Goal: Find contact information: Find contact information

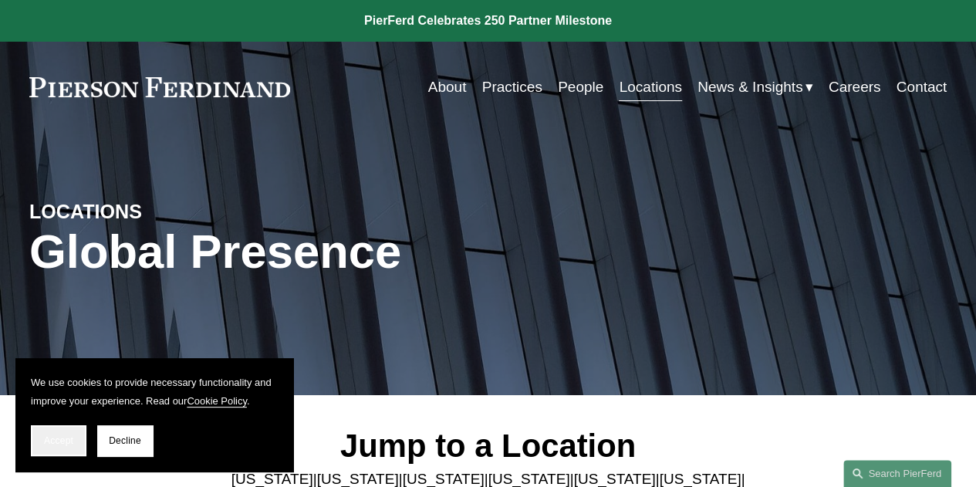
click at [67, 438] on span "Accept" at bounding box center [58, 440] width 29 height 11
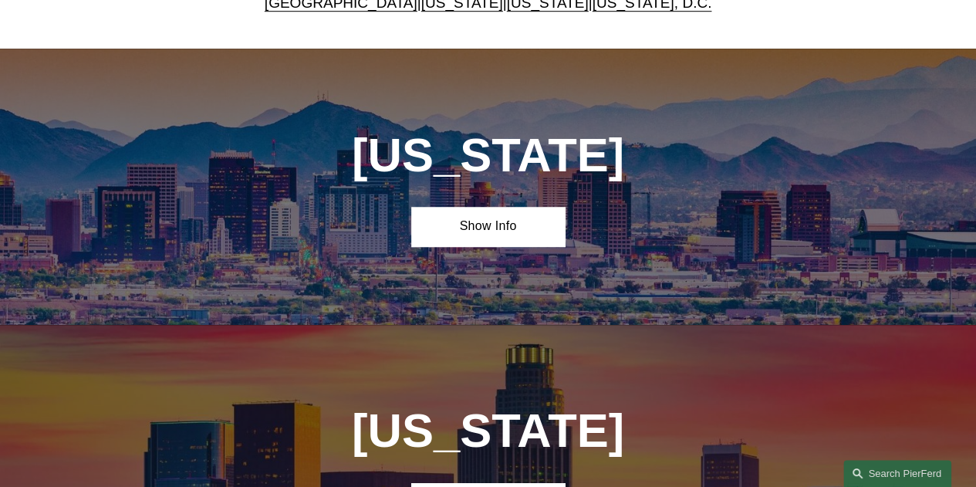
scroll to position [360, 0]
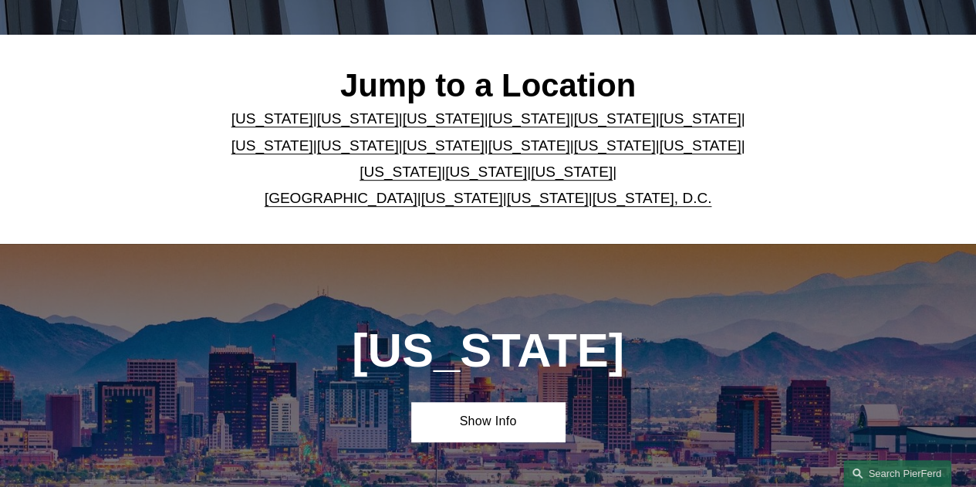
click at [573, 146] on link "[US_STATE]" at bounding box center [614, 145] width 82 height 16
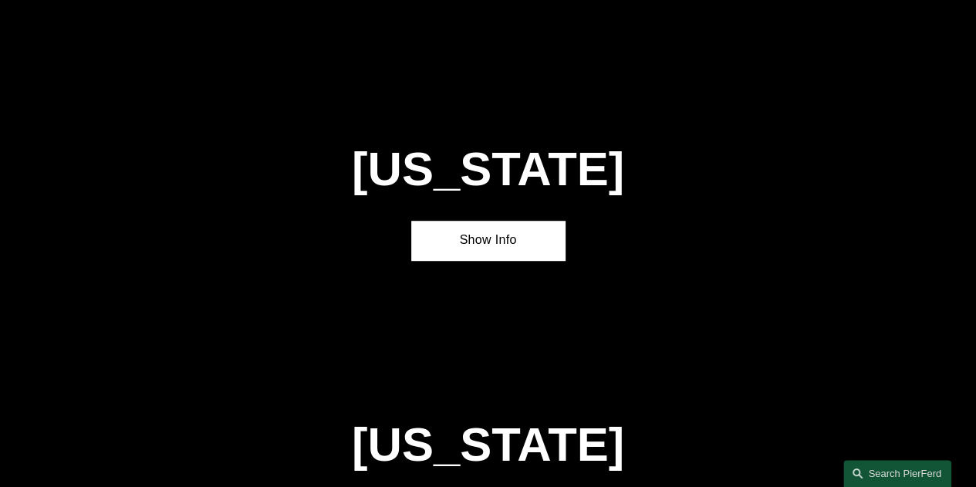
scroll to position [3403, 0]
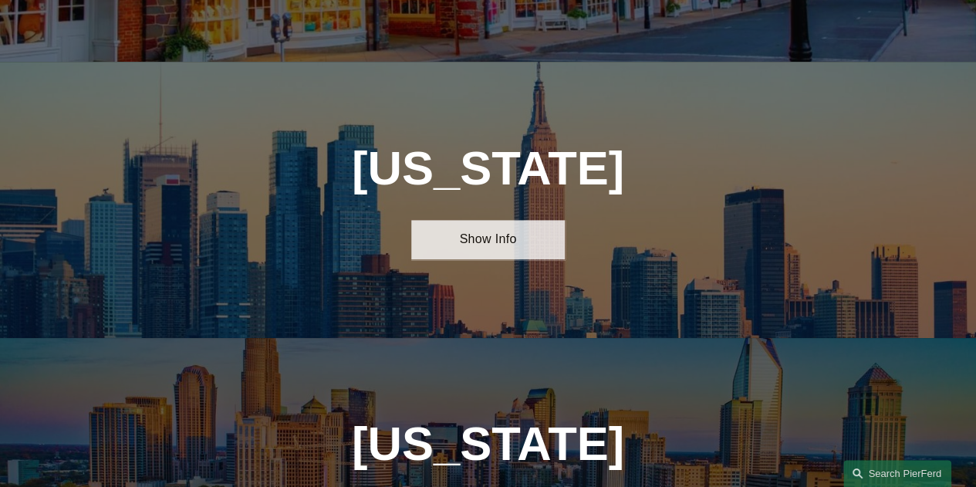
click at [525, 220] on link "Show Info" at bounding box center [487, 239] width 153 height 39
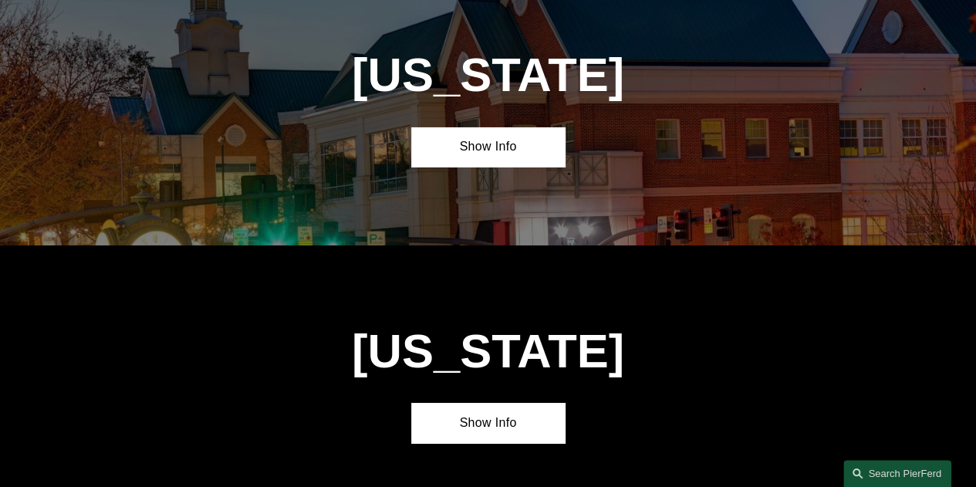
scroll to position [6023, 0]
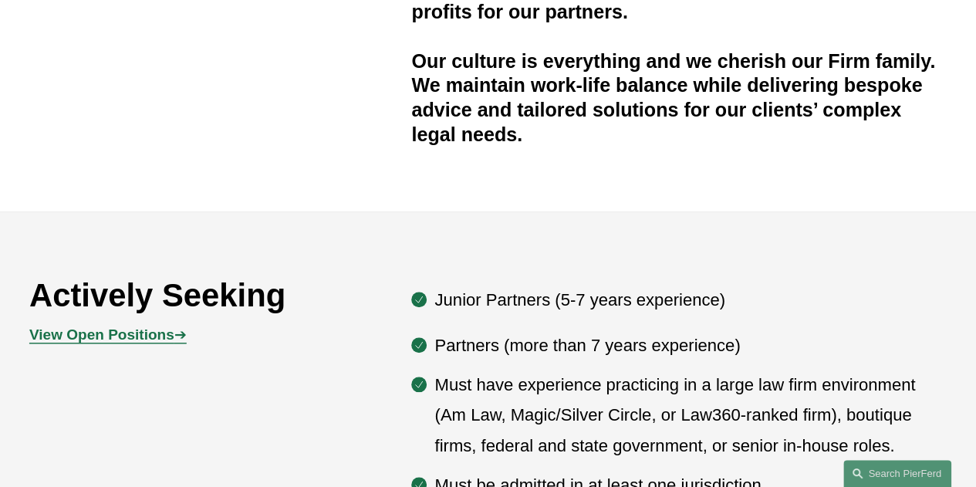
scroll to position [649, 0]
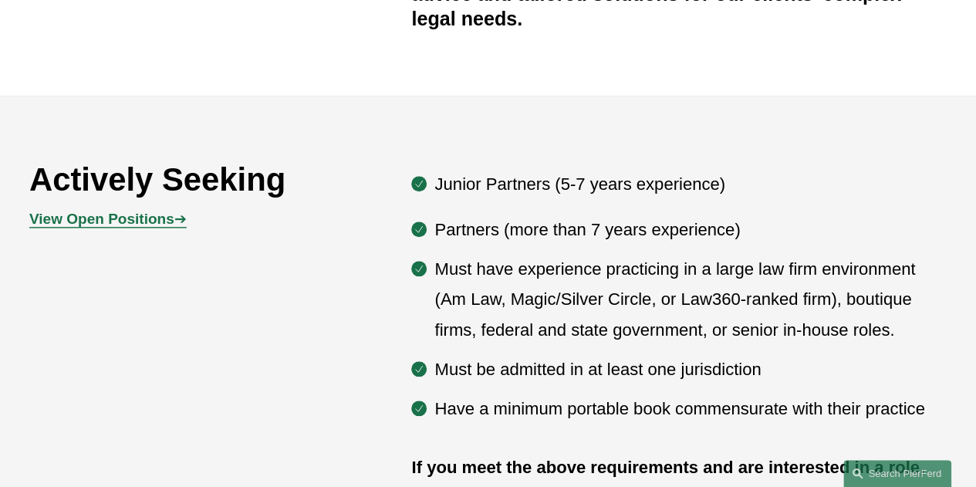
click at [164, 227] on strong "View Open Positions" at bounding box center [101, 219] width 145 height 16
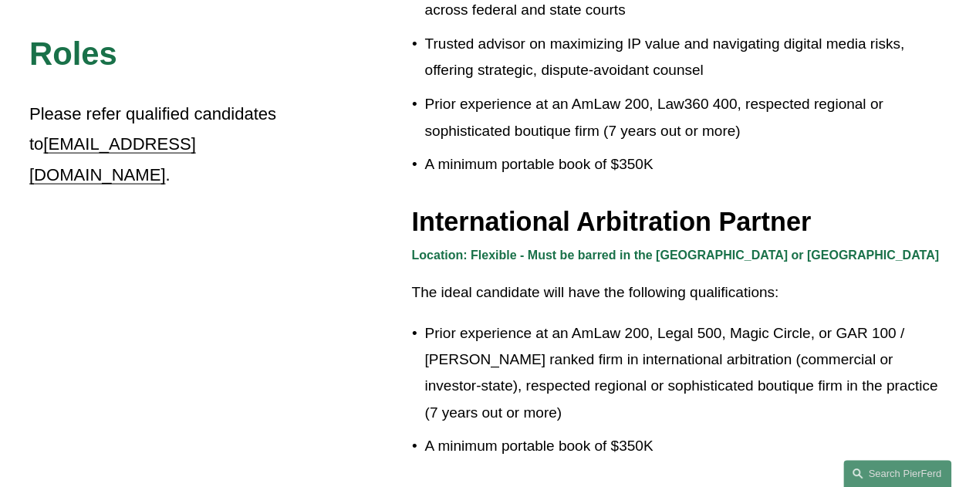
scroll to position [1614, 0]
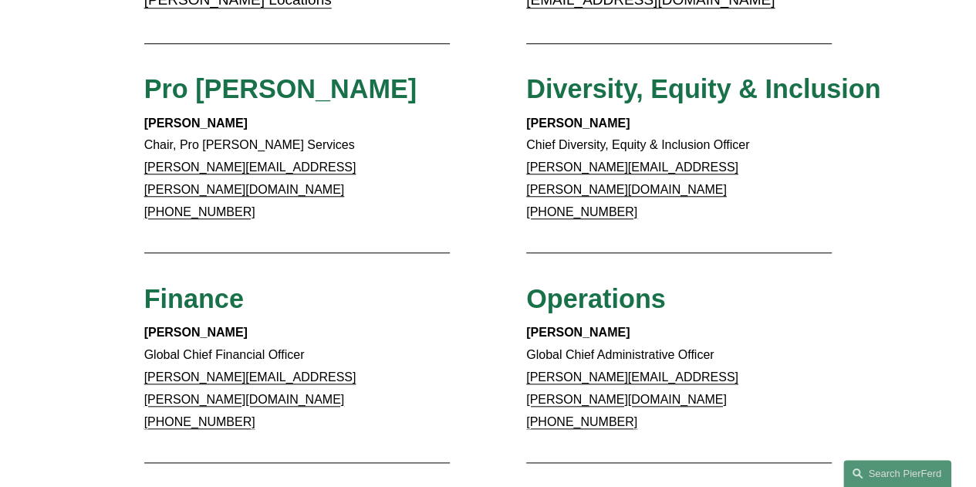
scroll to position [634, 0]
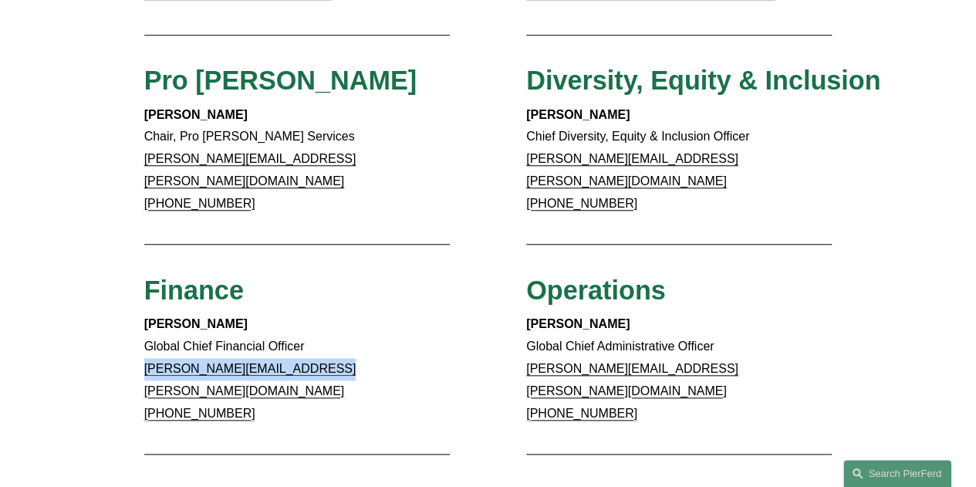
drag, startPoint x: 347, startPoint y: 353, endPoint x: 145, endPoint y: 356, distance: 202.2
click at [145, 356] on p "Meredith Mendes Global Chief Financial Officer meredith.mendes@pierferd.com +1.…" at bounding box center [297, 368] width 306 height 111
copy link "meredith.mendes@pierferd.com"
drag, startPoint x: 255, startPoint y: 377, endPoint x: 164, endPoint y: 377, distance: 91.0
click at [164, 377] on p "Meredith Mendes Global Chief Financial Officer meredith.mendes@pierferd.com +1.…" at bounding box center [297, 368] width 306 height 111
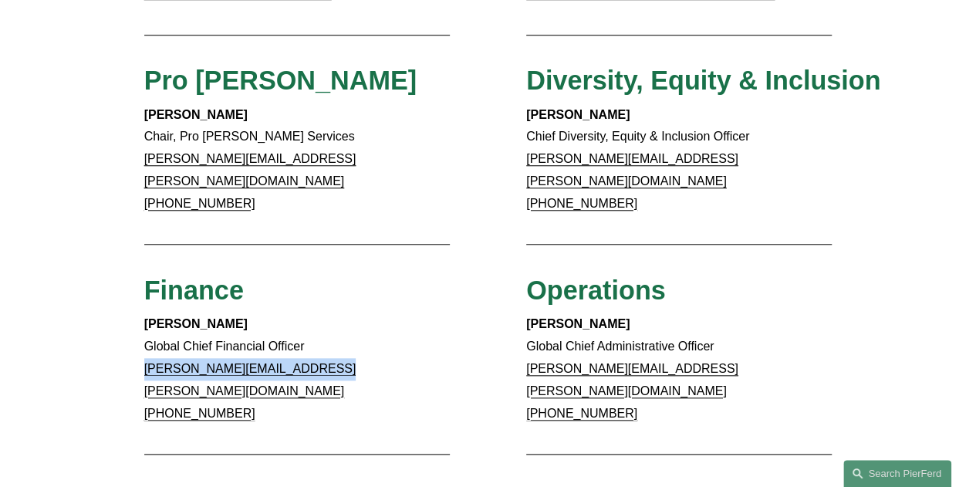
copy link "312.583.2723"
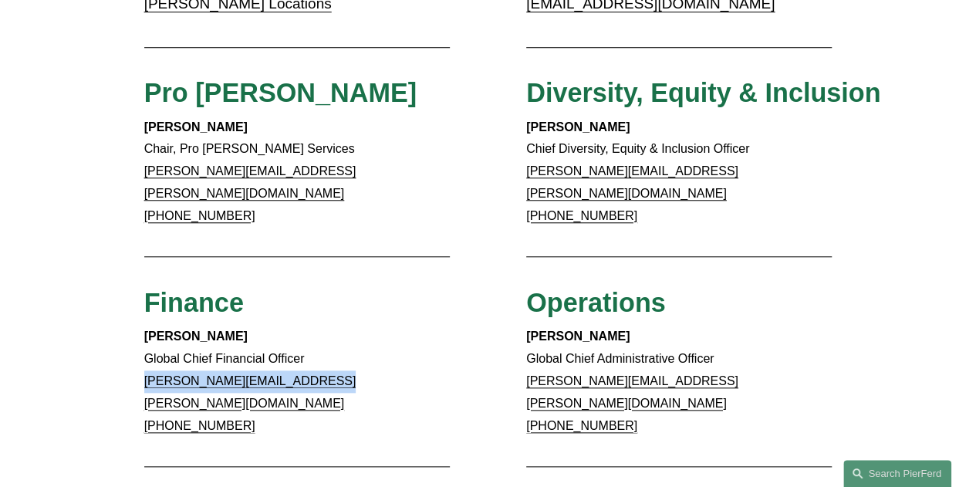
scroll to position [687, 0]
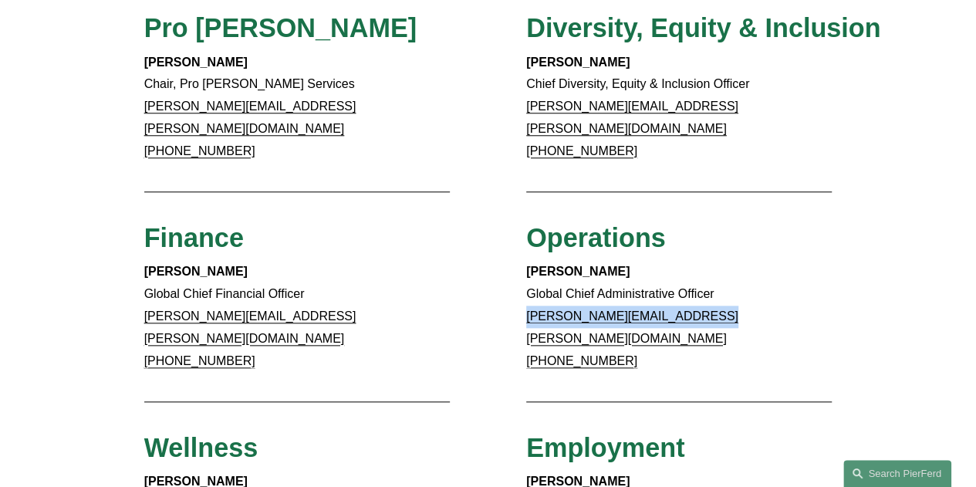
drag, startPoint x: 733, startPoint y: 300, endPoint x: 528, endPoint y: 307, distance: 205.4
click at [528, 307] on p "Barry McManaman Global Chief Administrative Officer barry.mcmanaman@pierferd.co…" at bounding box center [679, 316] width 306 height 111
copy link "barry.mcmanaman@pierferd.com"
drag, startPoint x: 635, startPoint y: 325, endPoint x: 546, endPoint y: 326, distance: 88.7
click at [546, 326] on p "Barry McManaman Global Chief Administrative Officer barry.mcmanaman@pierferd.co…" at bounding box center [679, 316] width 306 height 111
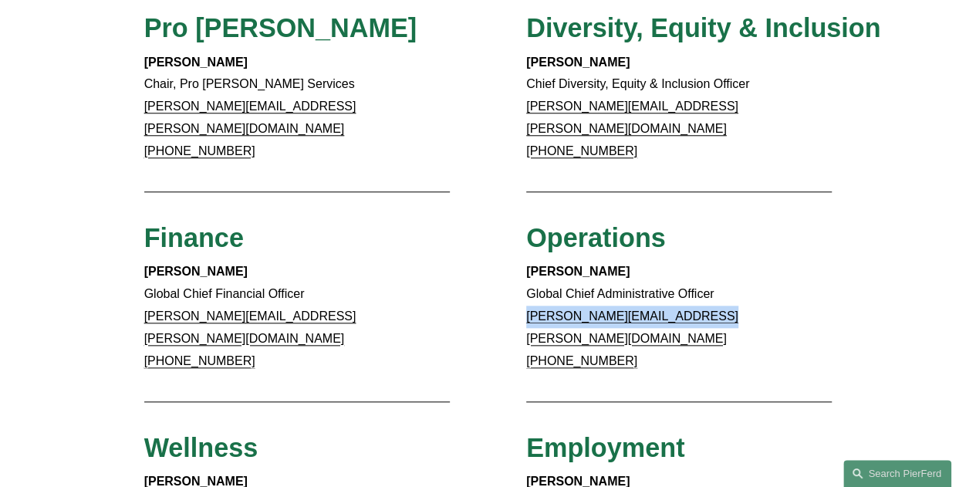
copy link "770.501.7984"
click at [843, 187] on div "Client Inquiries For all client inquiries, please use the email below: inquirie…" at bounding box center [488, 215] width 976 height 1408
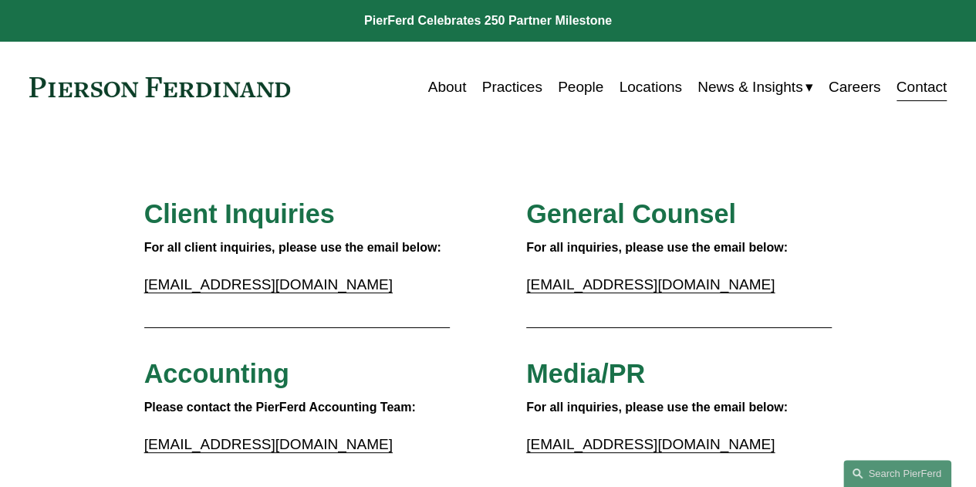
scroll to position [18, 0]
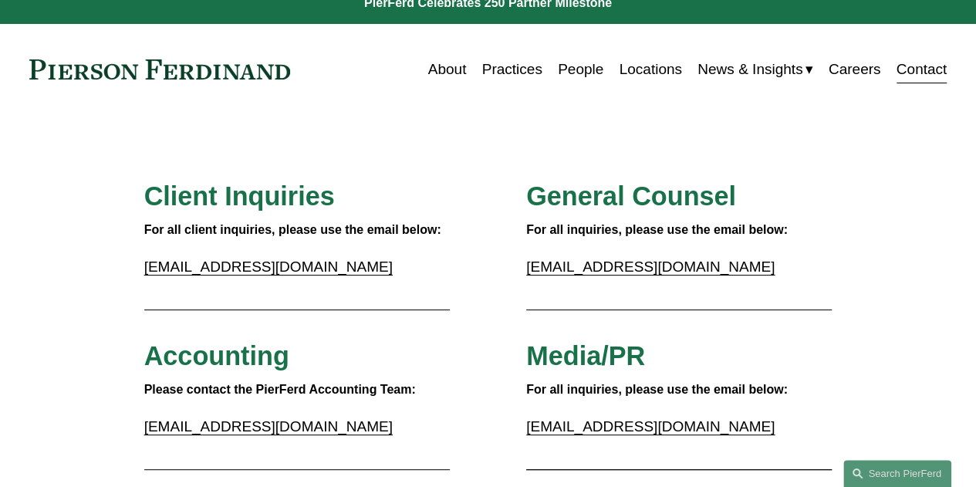
click at [574, 70] on link "People" at bounding box center [581, 69] width 46 height 29
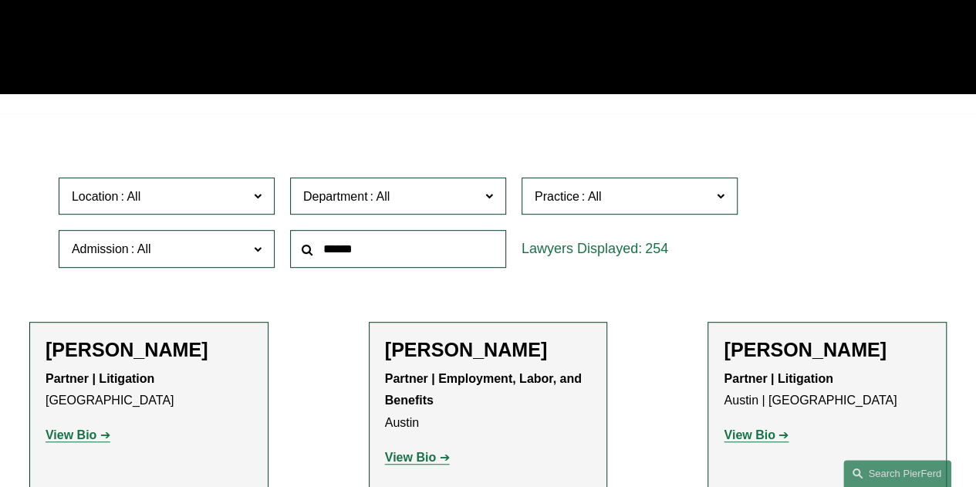
scroll to position [315, 0]
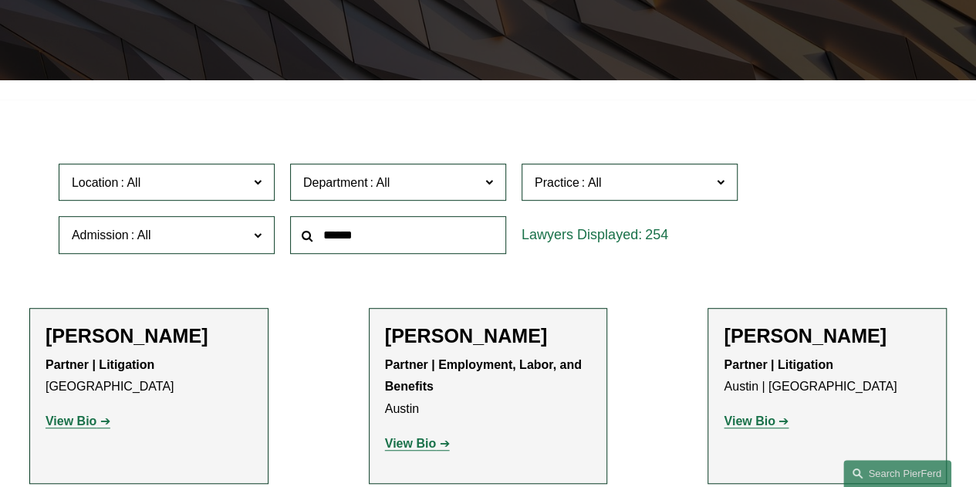
click at [379, 199] on label "Department" at bounding box center [398, 183] width 216 height 38
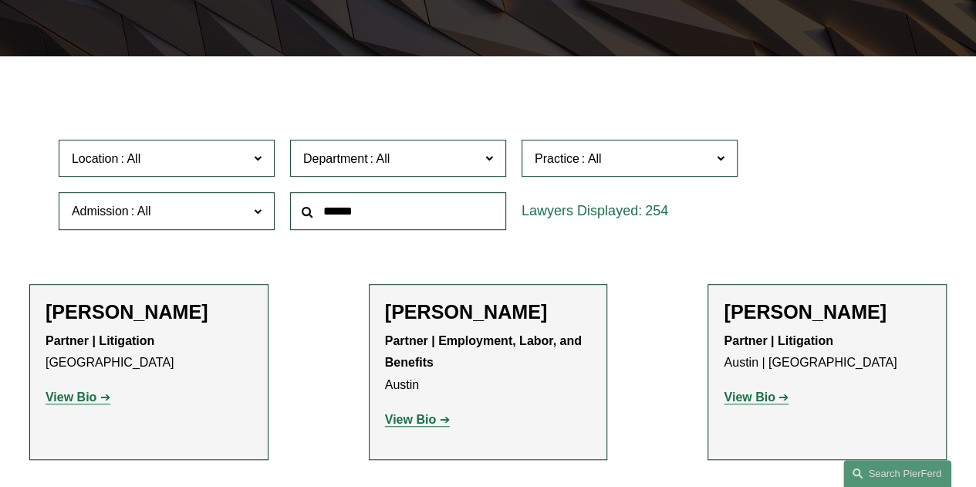
scroll to position [341, 0]
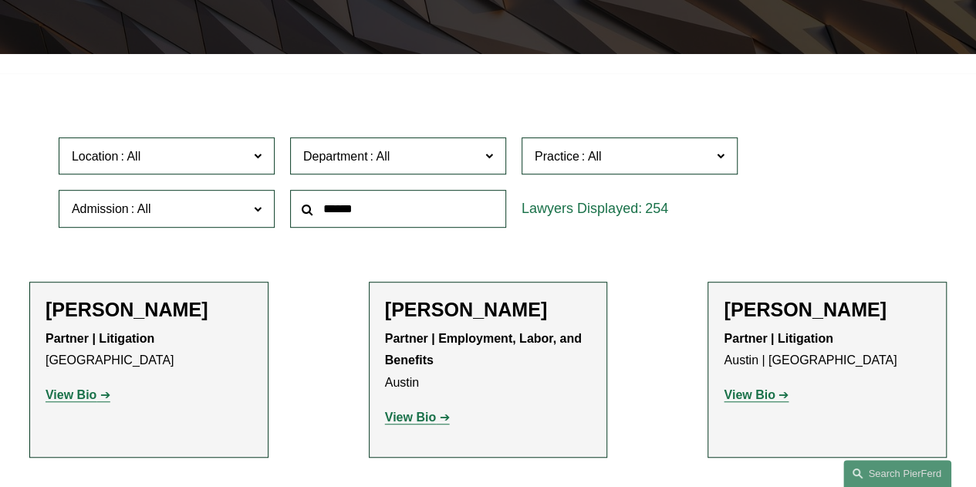
click at [480, 167] on span "Department" at bounding box center [391, 156] width 177 height 21
click at [671, 157] on span "Practice" at bounding box center [623, 156] width 177 height 21
click at [725, 155] on label "Practice" at bounding box center [630, 156] width 216 height 38
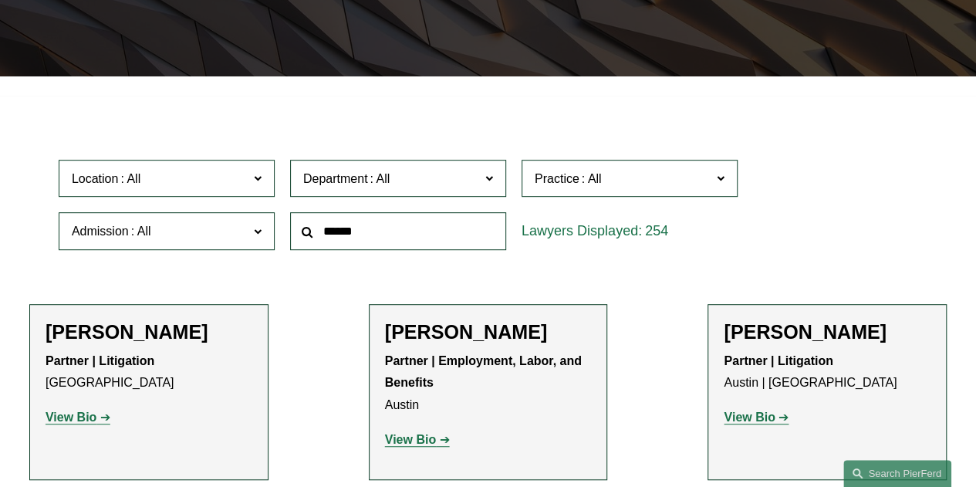
scroll to position [302, 0]
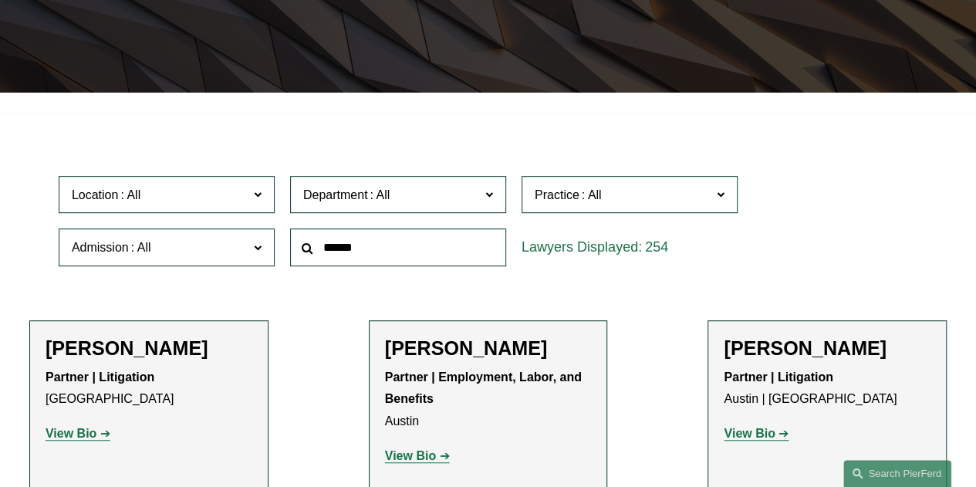
click at [206, 257] on span "Admission" at bounding box center [160, 247] width 177 height 21
click at [368, 201] on span at bounding box center [379, 194] width 25 height 13
click at [0, 0] on link "Corporate" at bounding box center [0, 0] width 0 height 0
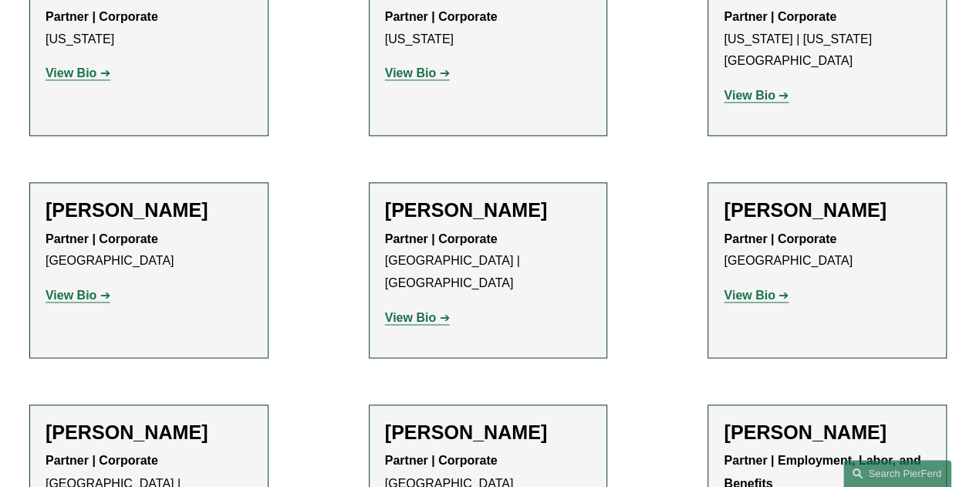
scroll to position [3906, 0]
